Goal: Information Seeking & Learning: Learn about a topic

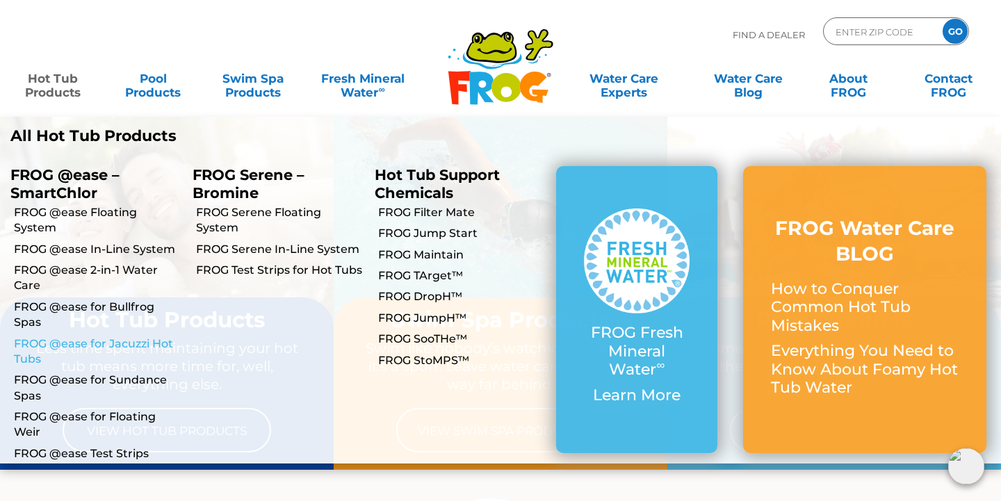
click at [74, 336] on link "FROG @ease for Jacuzzi Hot Tubs" at bounding box center [98, 351] width 168 height 31
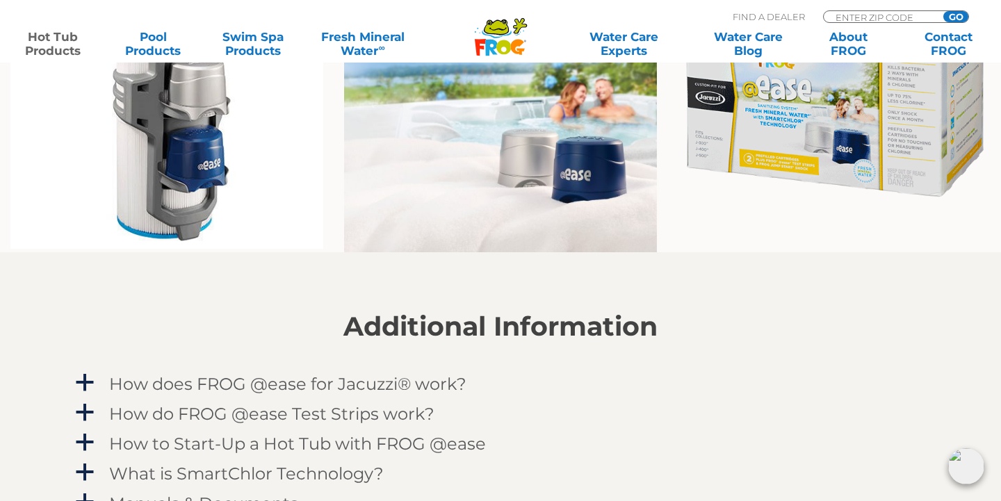
scroll to position [1153, 0]
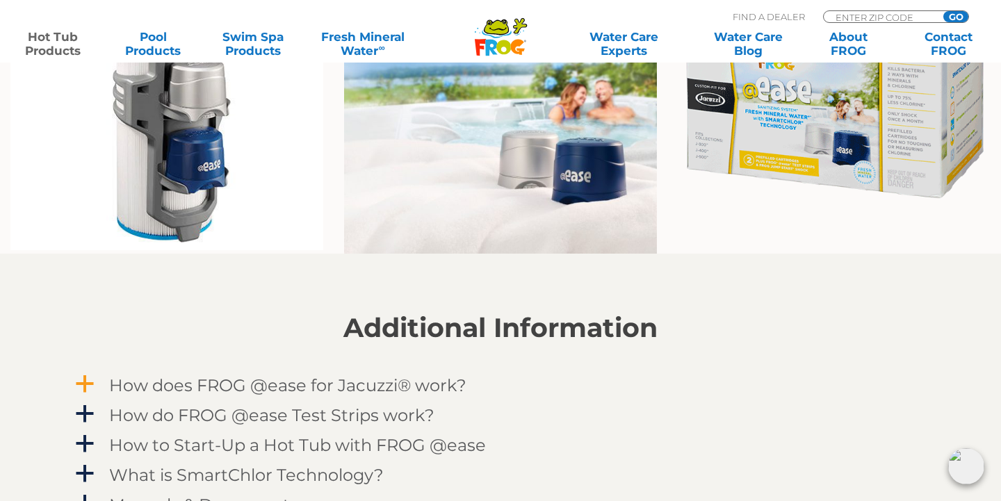
click at [164, 388] on h4 "How does FROG @ease for Jacuzzi® work?" at bounding box center [287, 385] width 357 height 19
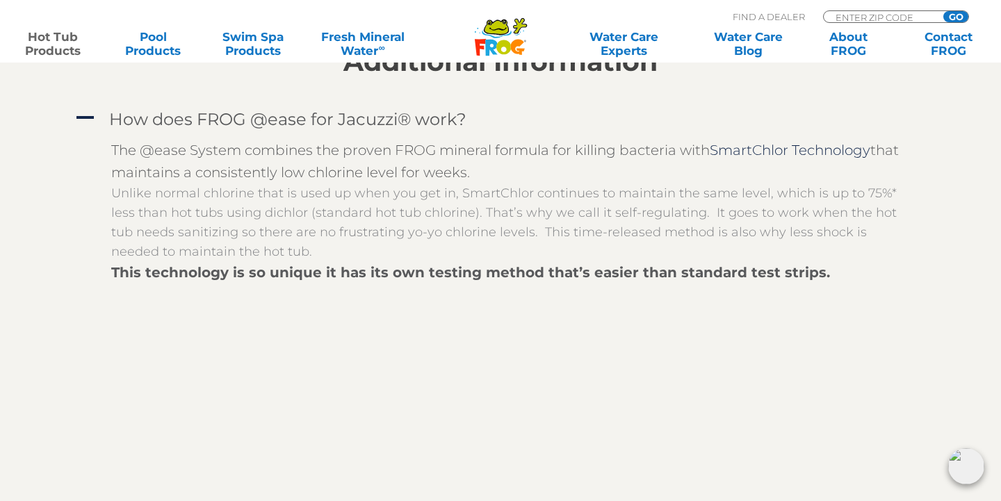
scroll to position [1424, 0]
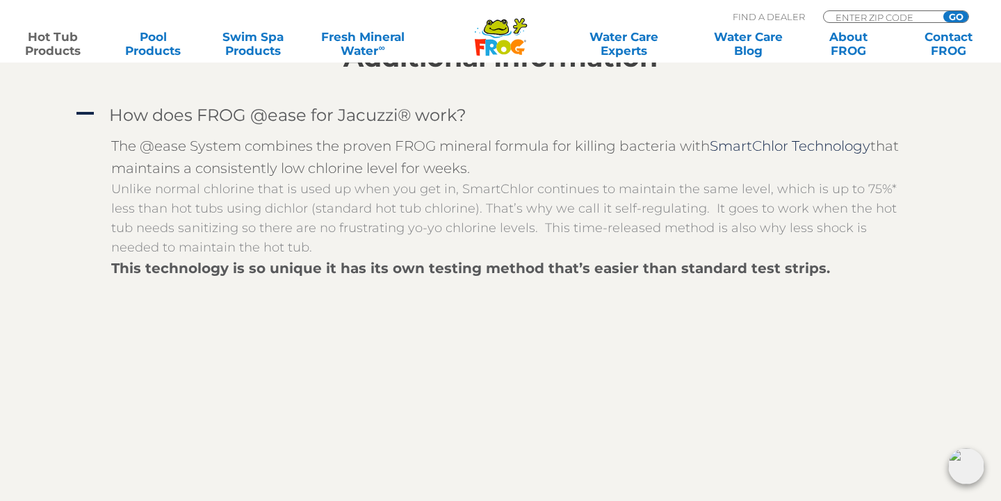
click at [43, 468] on section "Additional Information A How does FROG @ease for Jacuzzi® work? The @ease Syste…" at bounding box center [500, 397] width 1001 height 828
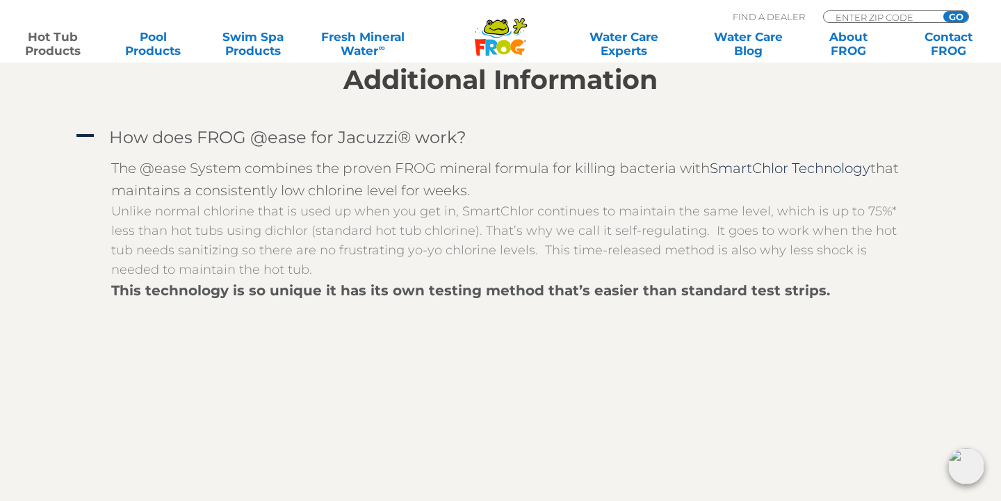
scroll to position [1397, 0]
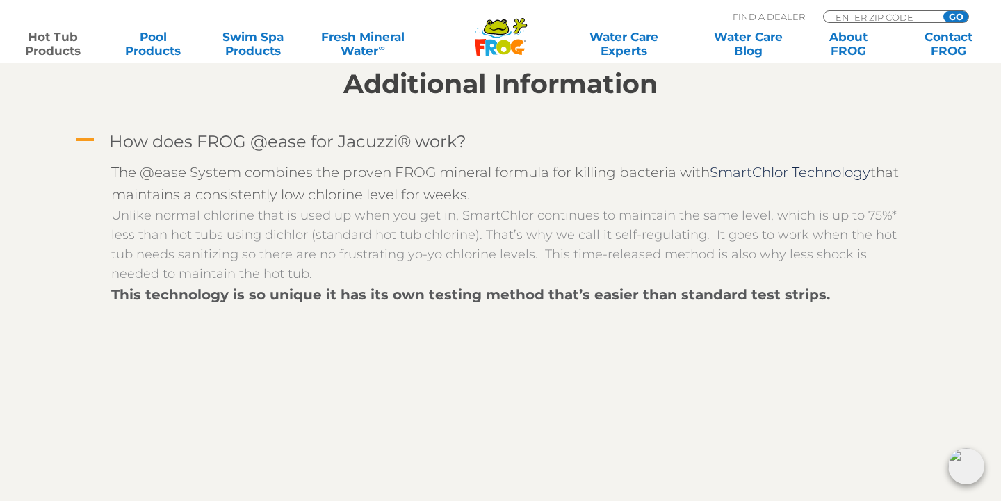
click at [86, 137] on span "A" at bounding box center [84, 140] width 21 height 21
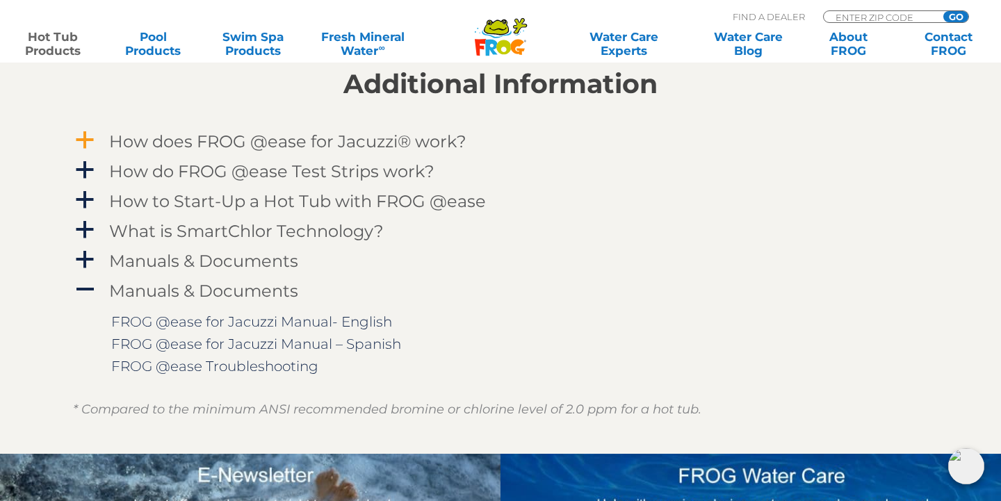
click at [86, 137] on span "a" at bounding box center [84, 140] width 21 height 21
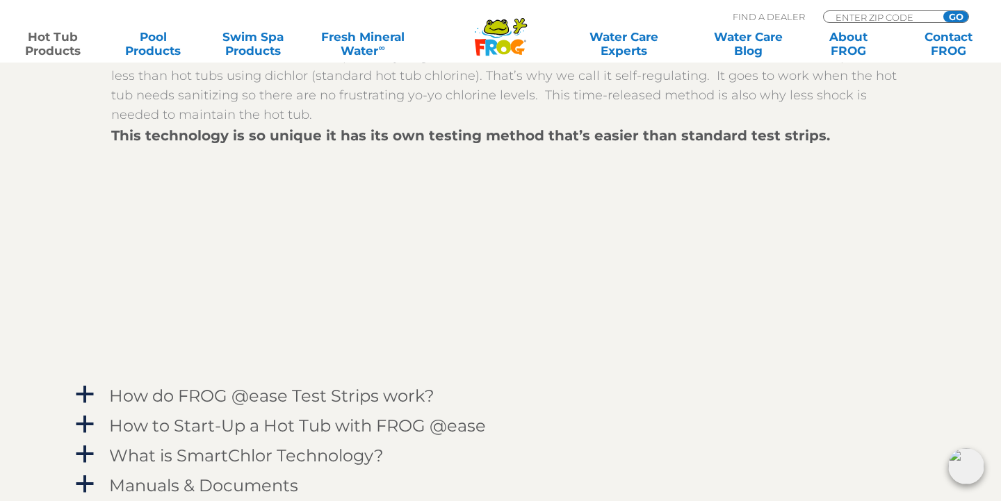
scroll to position [1557, 0]
click at [87, 400] on span "a" at bounding box center [84, 394] width 21 height 21
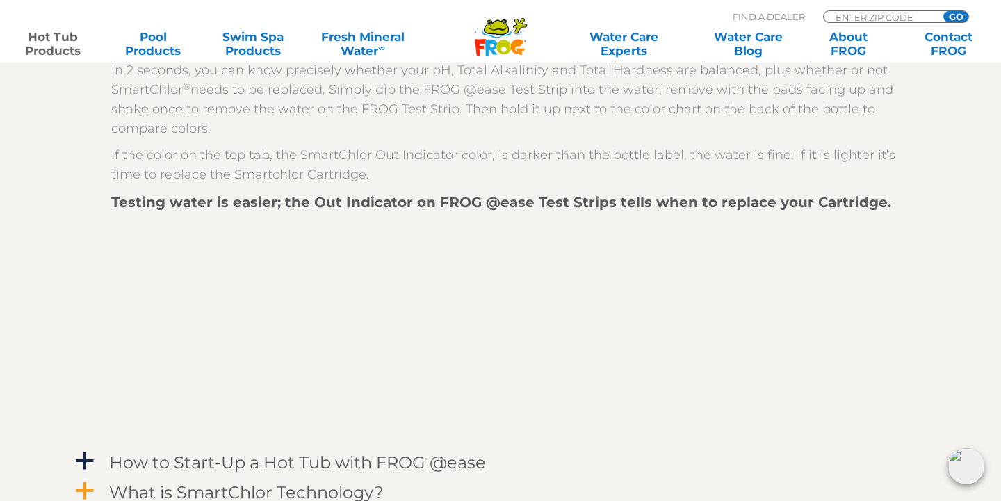
scroll to position [2022, 0]
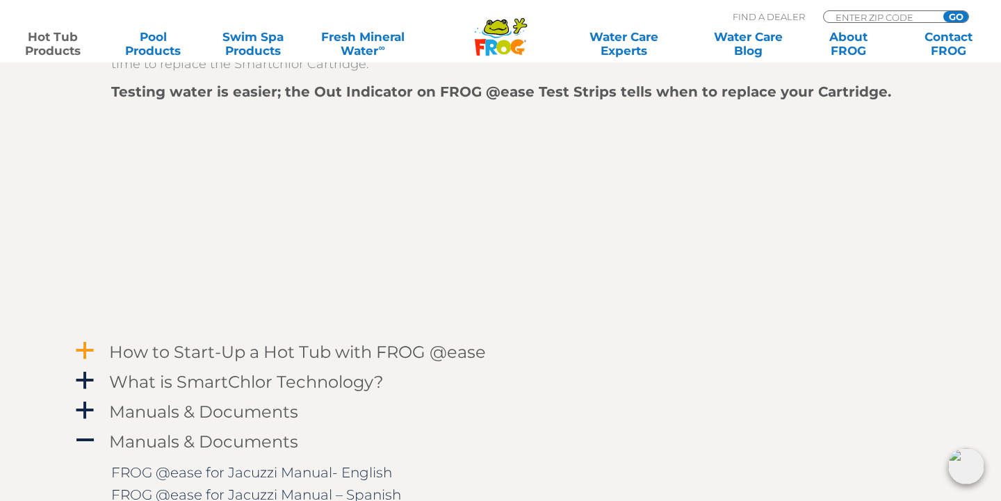
click at [86, 348] on span "a" at bounding box center [84, 351] width 21 height 21
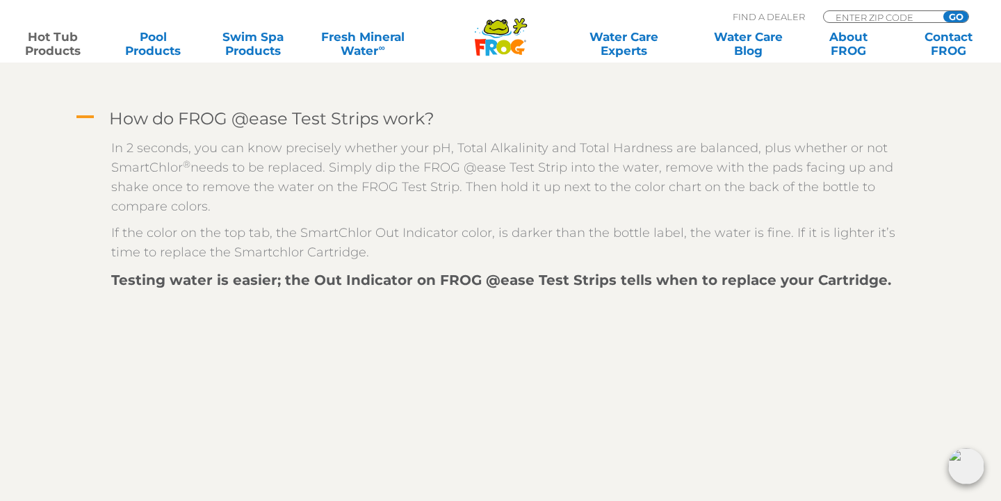
scroll to position [1832, 0]
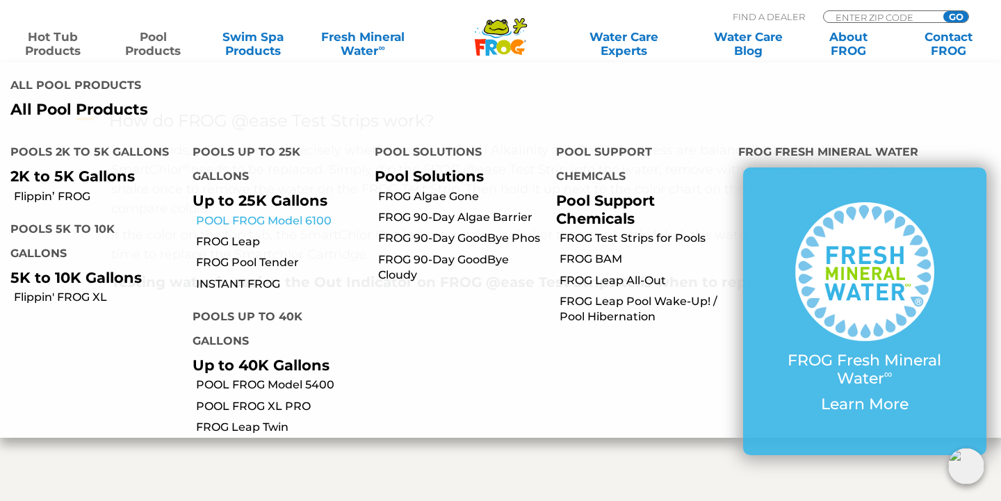
click at [256, 213] on link "POOL FROG Model 6100" at bounding box center [280, 220] width 168 height 15
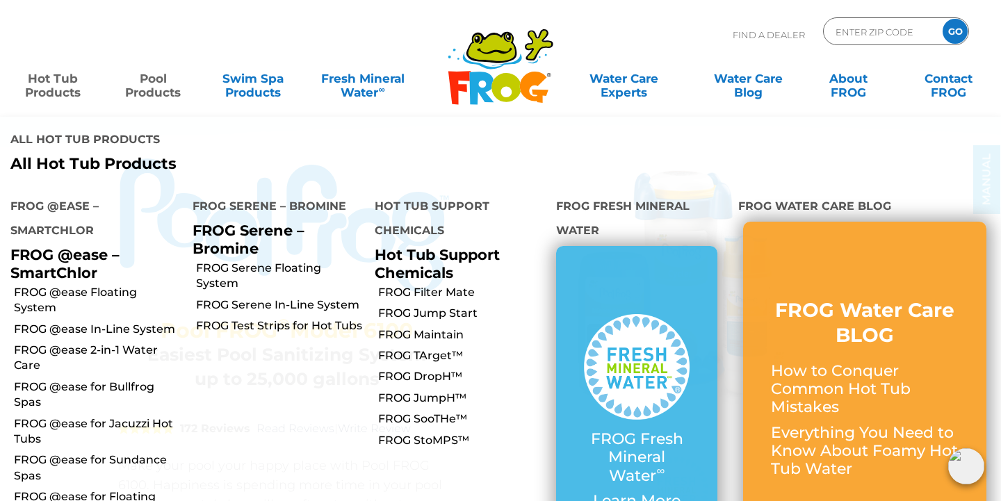
click at [51, 84] on link "Hot Tub Products" at bounding box center [53, 79] width 78 height 28
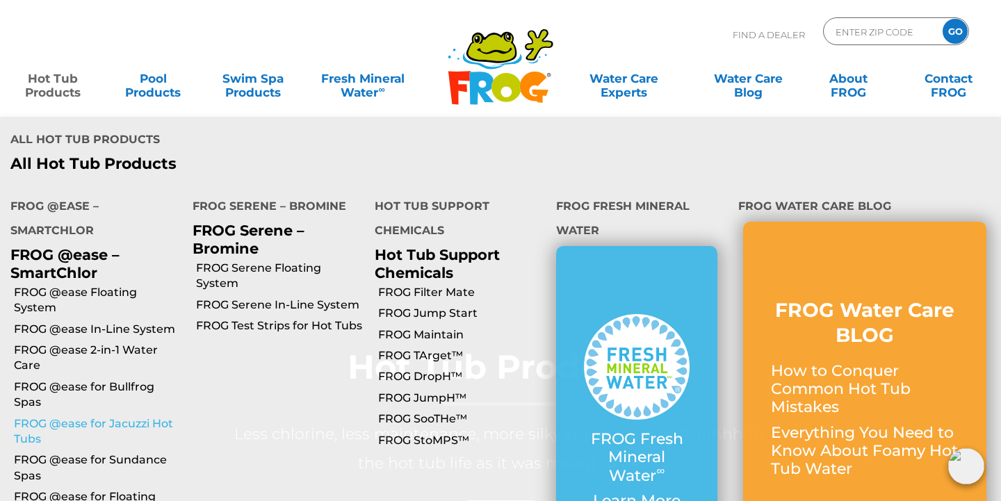
click at [110, 416] on link "FROG @ease for Jacuzzi Hot Tubs" at bounding box center [98, 431] width 168 height 31
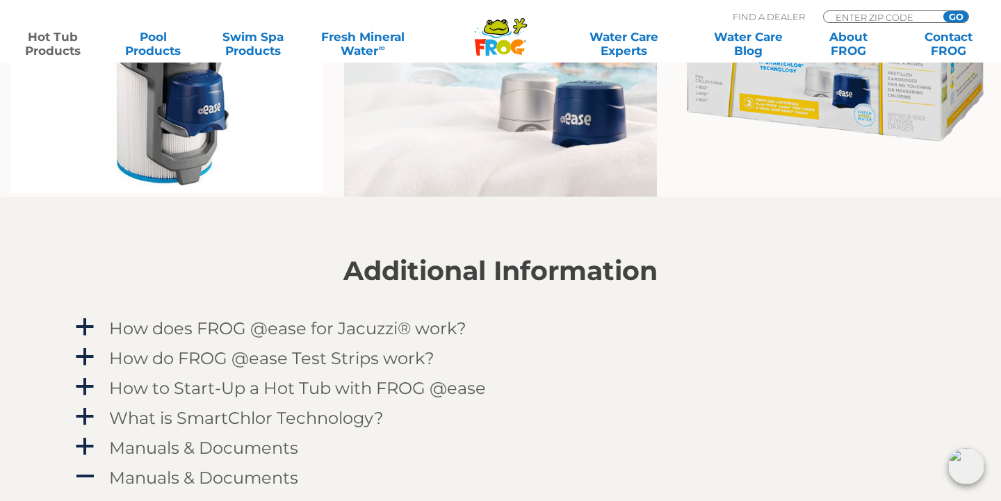
scroll to position [1224, 0]
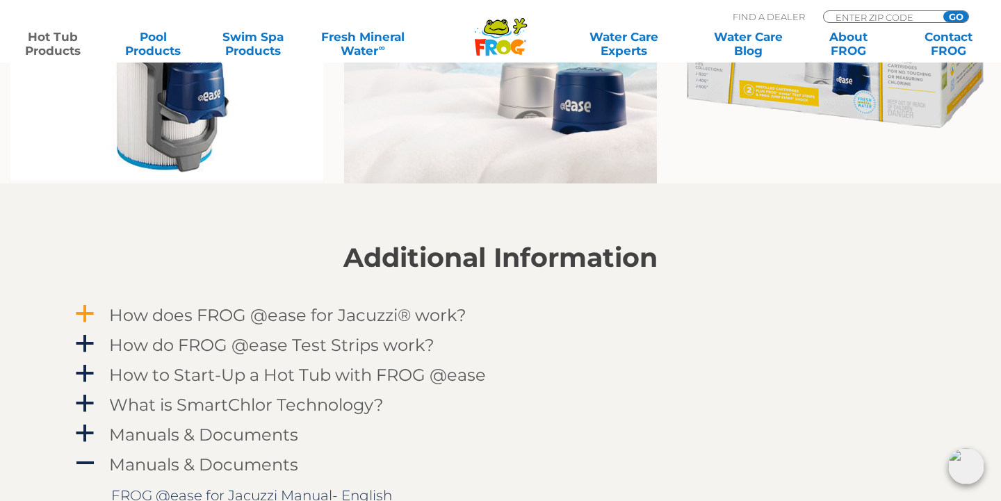
click at [83, 315] on span "a" at bounding box center [84, 314] width 21 height 21
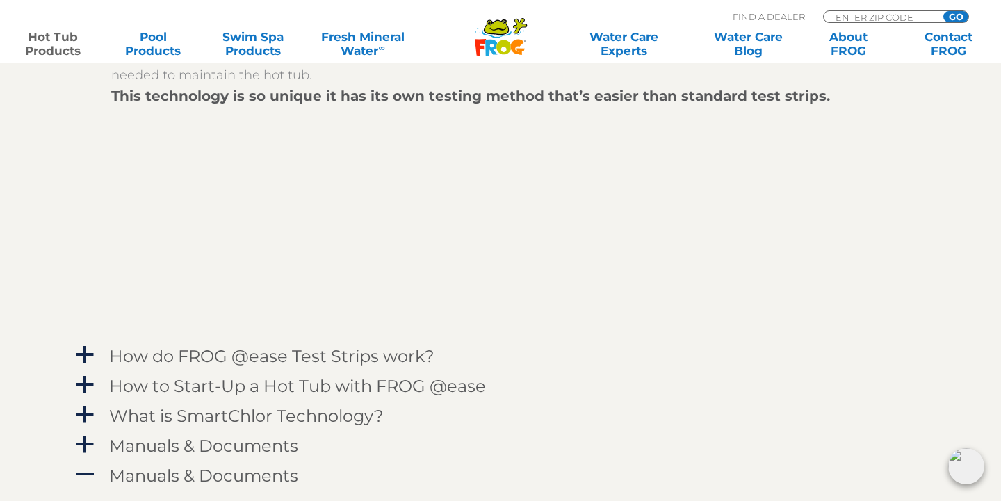
scroll to position [1595, 0]
